Goal: Check status: Check status

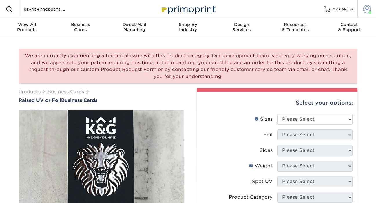
click at [364, 7] on span at bounding box center [367, 9] width 8 height 8
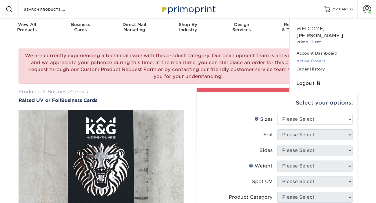
click at [301, 57] on link "Active Orders" at bounding box center [332, 61] width 73 height 8
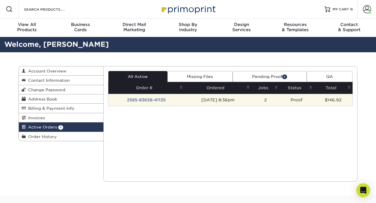
click at [277, 102] on td "2" at bounding box center [265, 100] width 28 height 12
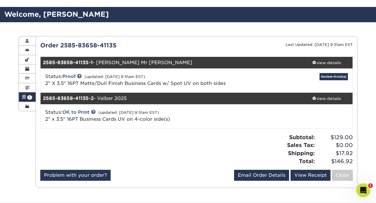
scroll to position [39, 0]
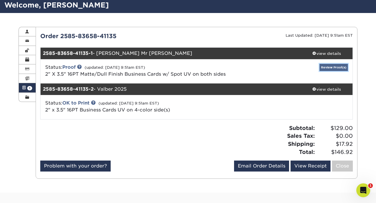
click at [335, 67] on link "Review Proof(s)" at bounding box center [333, 67] width 28 height 7
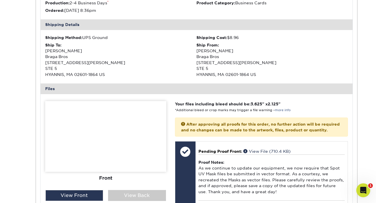
scroll to position [235, 0]
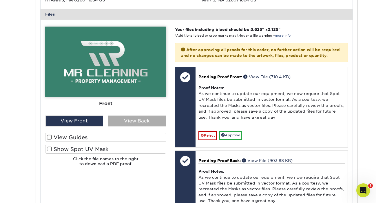
click at [119, 122] on div "View Back" at bounding box center [137, 121] width 58 height 11
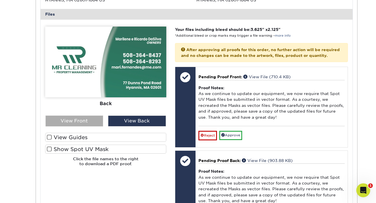
click at [78, 123] on div "View Front" at bounding box center [74, 121] width 58 height 11
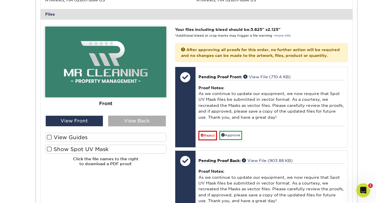
click at [132, 122] on div "View Back" at bounding box center [137, 121] width 58 height 11
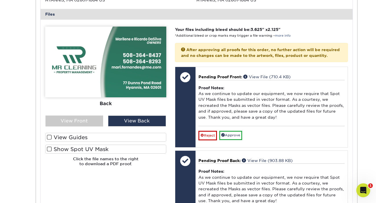
click at [63, 139] on label "View Guides" at bounding box center [105, 137] width 121 height 9
click at [0, 0] on input "View Guides" at bounding box center [0, 0] width 0 height 0
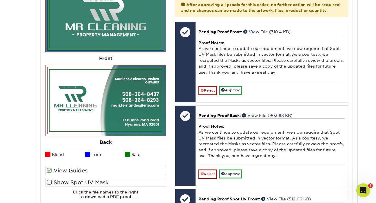
scroll to position [284, 0]
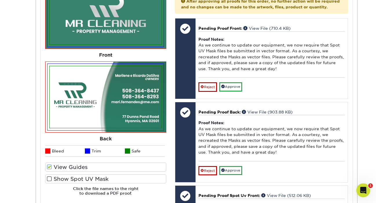
click at [65, 178] on label "Show Spot UV Mask" at bounding box center [105, 179] width 121 height 9
click at [0, 0] on input "Show Spot UV Mask" at bounding box center [0, 0] width 0 height 0
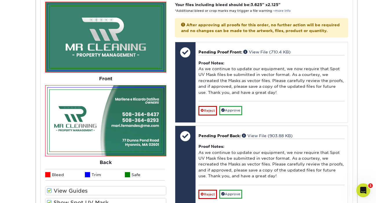
scroll to position [325, 0]
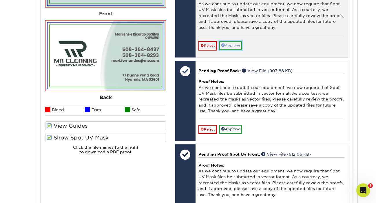
click at [227, 50] on link "Approve" at bounding box center [230, 45] width 23 height 9
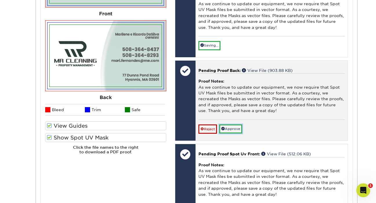
click at [231, 133] on link "Approve" at bounding box center [230, 129] width 23 height 9
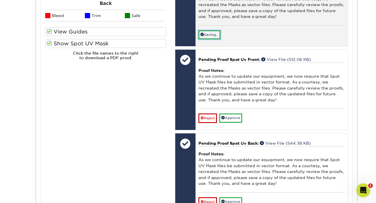
scroll to position [420, 0]
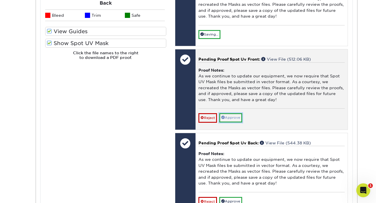
click at [232, 122] on link "Approve" at bounding box center [230, 117] width 23 height 9
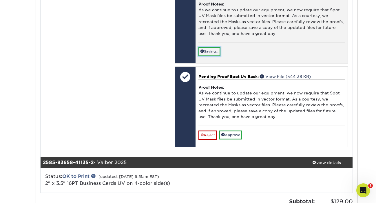
scroll to position [490, 0]
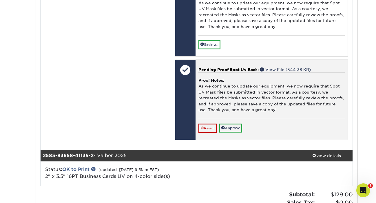
click at [234, 138] on div "Pending Proof Spot Uv Back: View File (544.38 KB) Proof Notes: As we continue t…" at bounding box center [271, 100] width 152 height 80
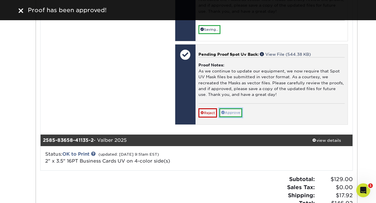
click at [235, 115] on link "Approve" at bounding box center [230, 113] width 23 height 9
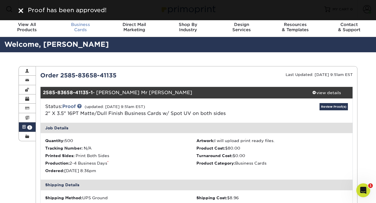
scroll to position [0, 0]
